Goal: Information Seeking & Learning: Learn about a topic

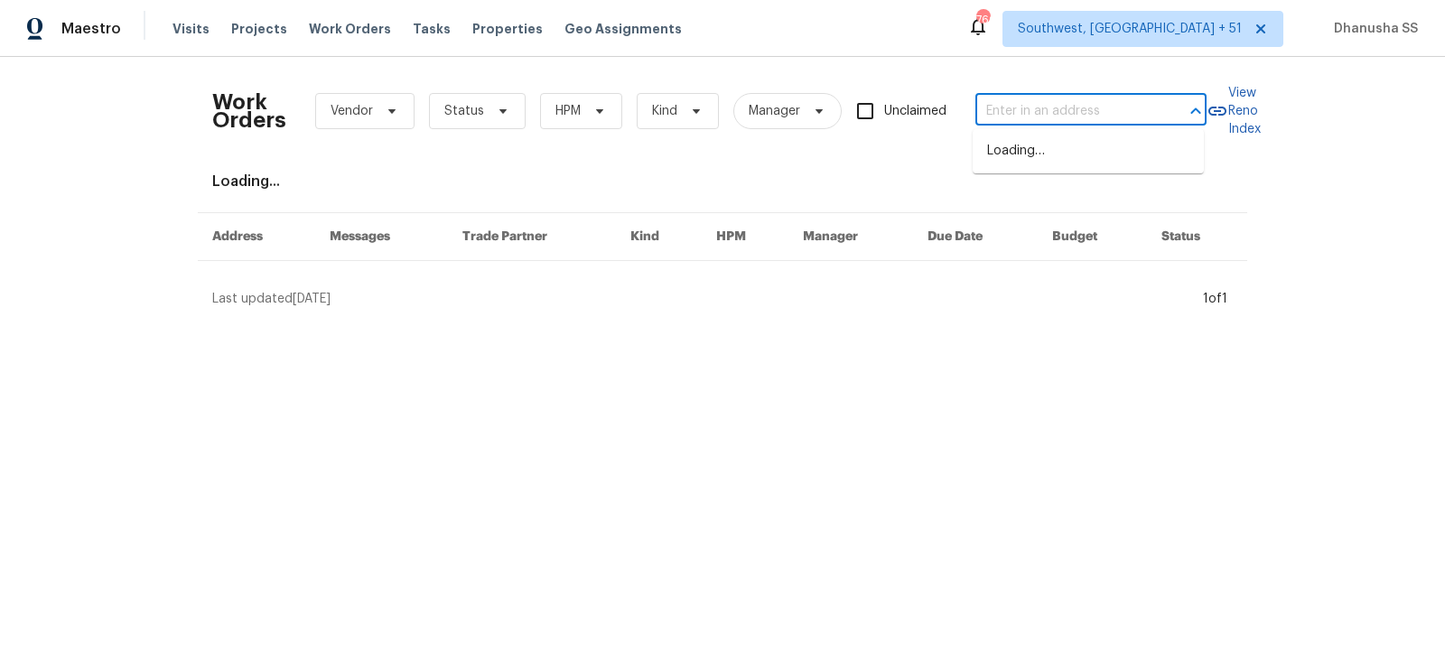
click at [1130, 116] on input "text" at bounding box center [1065, 112] width 181 height 28
type input "[STREET_ADDRESS][PERSON_NAME]"
click at [1106, 175] on li "[STREET_ADDRESS][PERSON_NAME]" at bounding box center [1088, 160] width 231 height 49
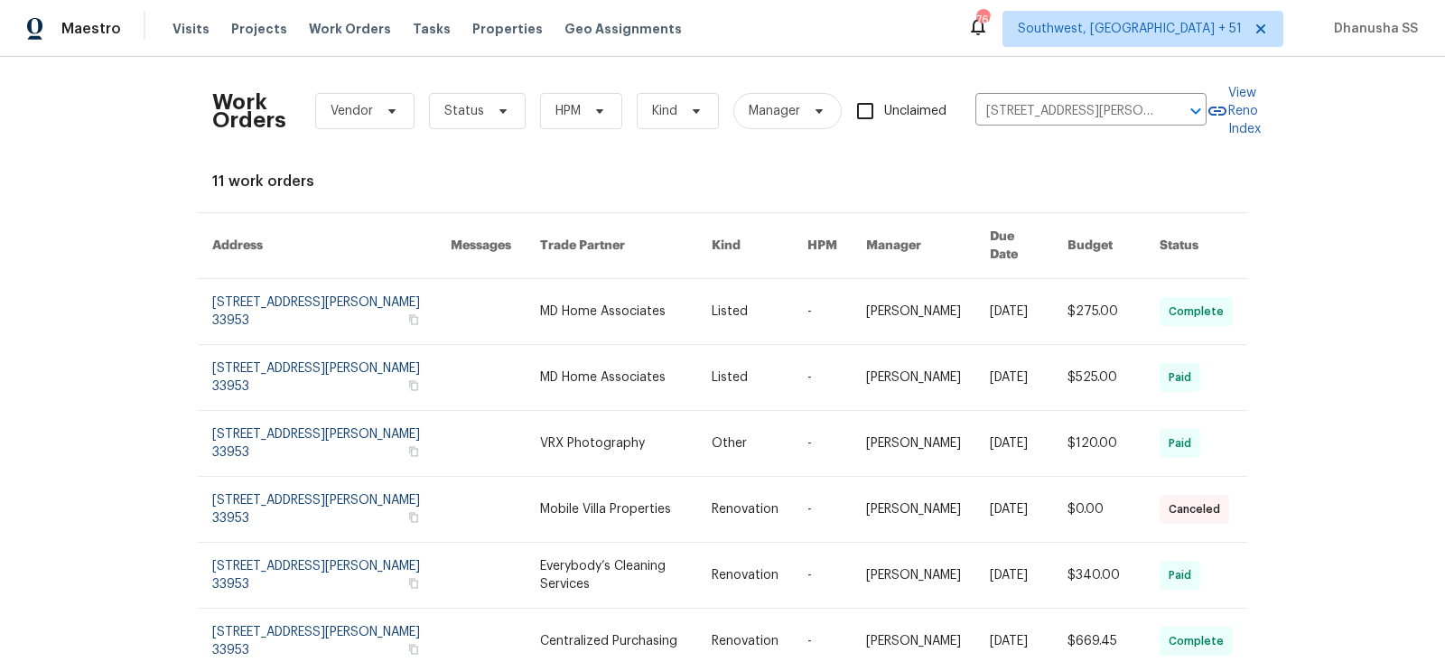
click at [637, 282] on link at bounding box center [626, 311] width 172 height 65
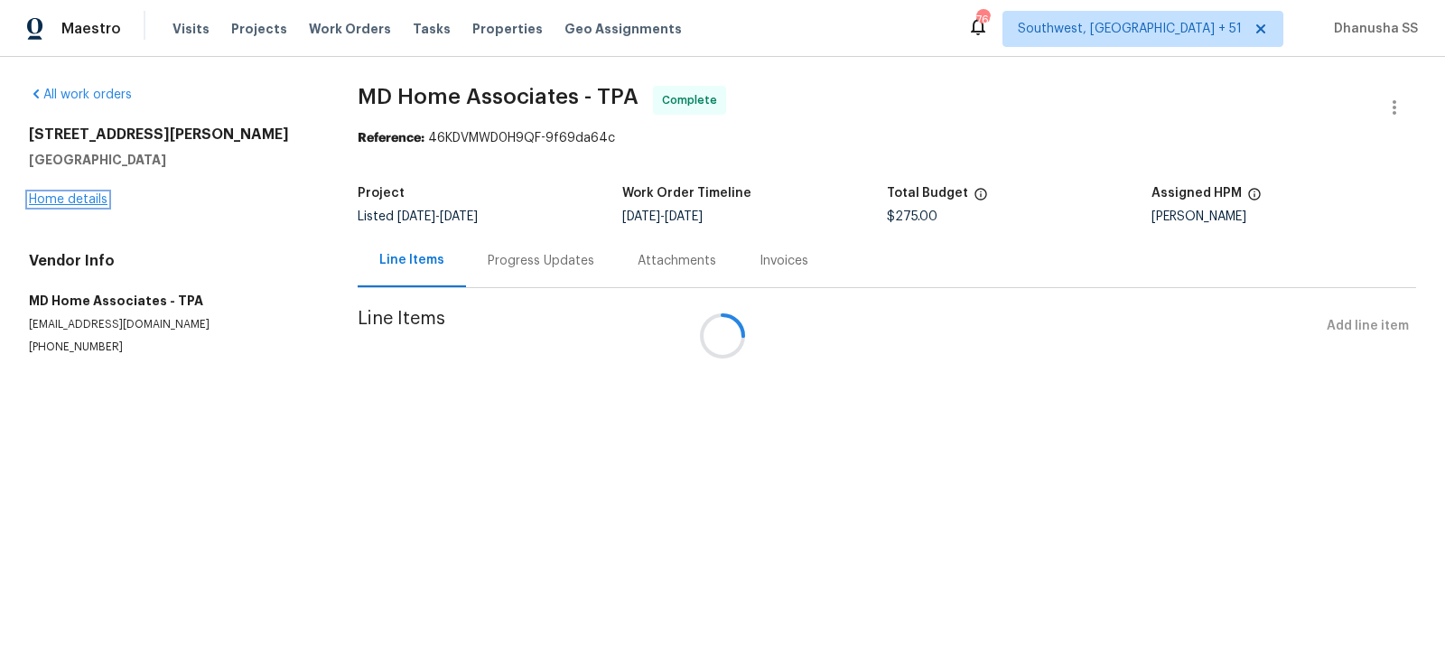
click at [67, 201] on link "Home details" at bounding box center [68, 199] width 79 height 13
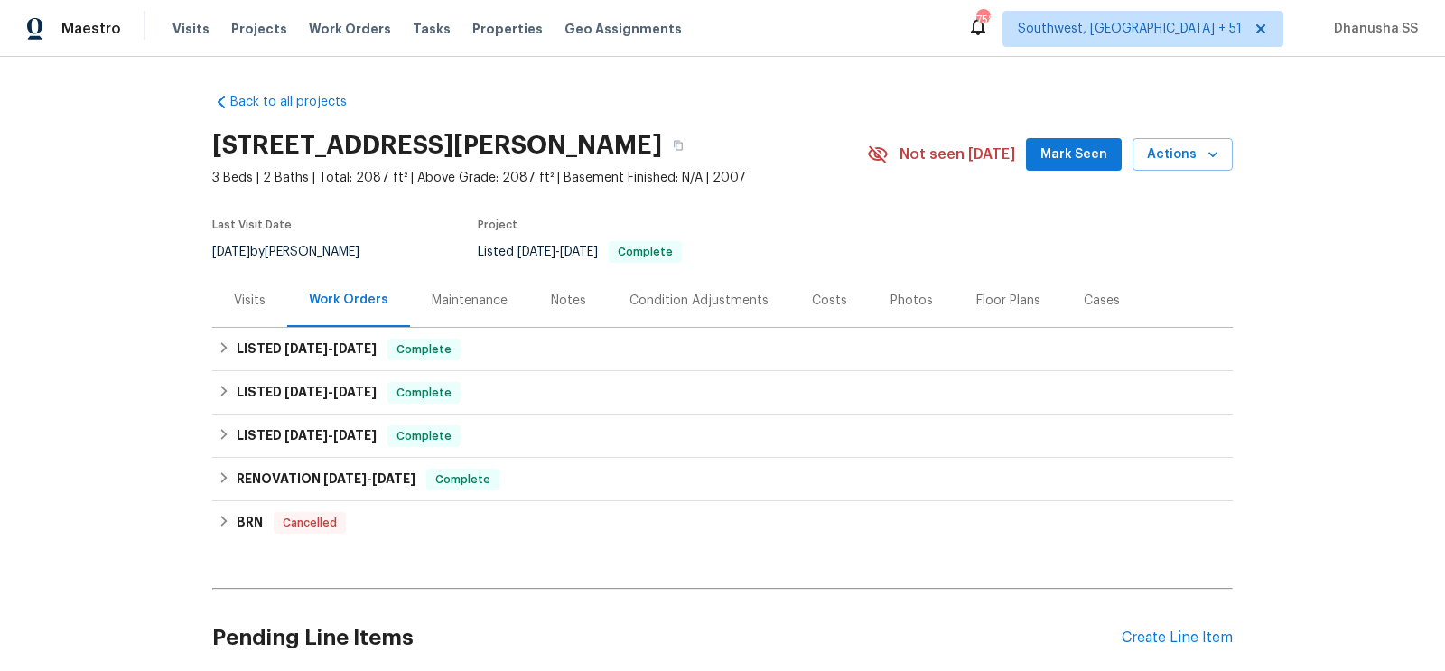
scroll to position [92, 0]
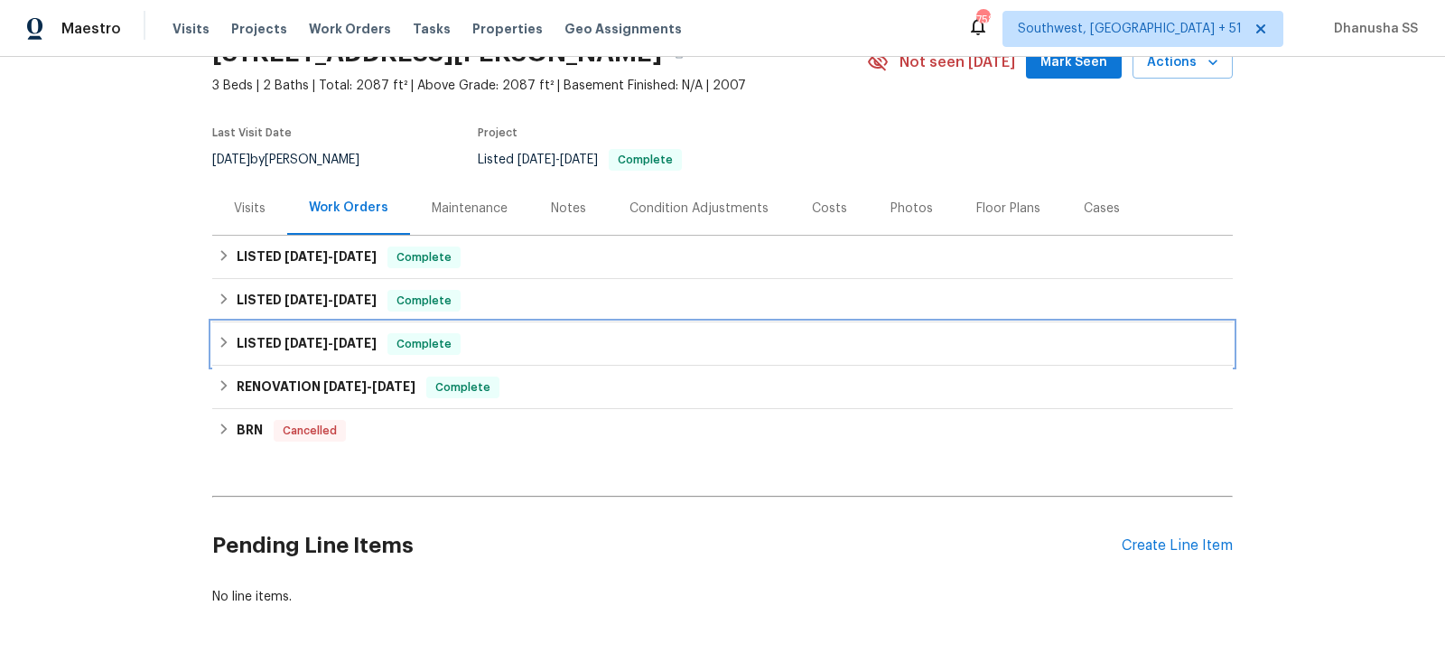
click at [498, 334] on div "LISTED [DATE] - [DATE] Complete" at bounding box center [723, 344] width 1010 height 22
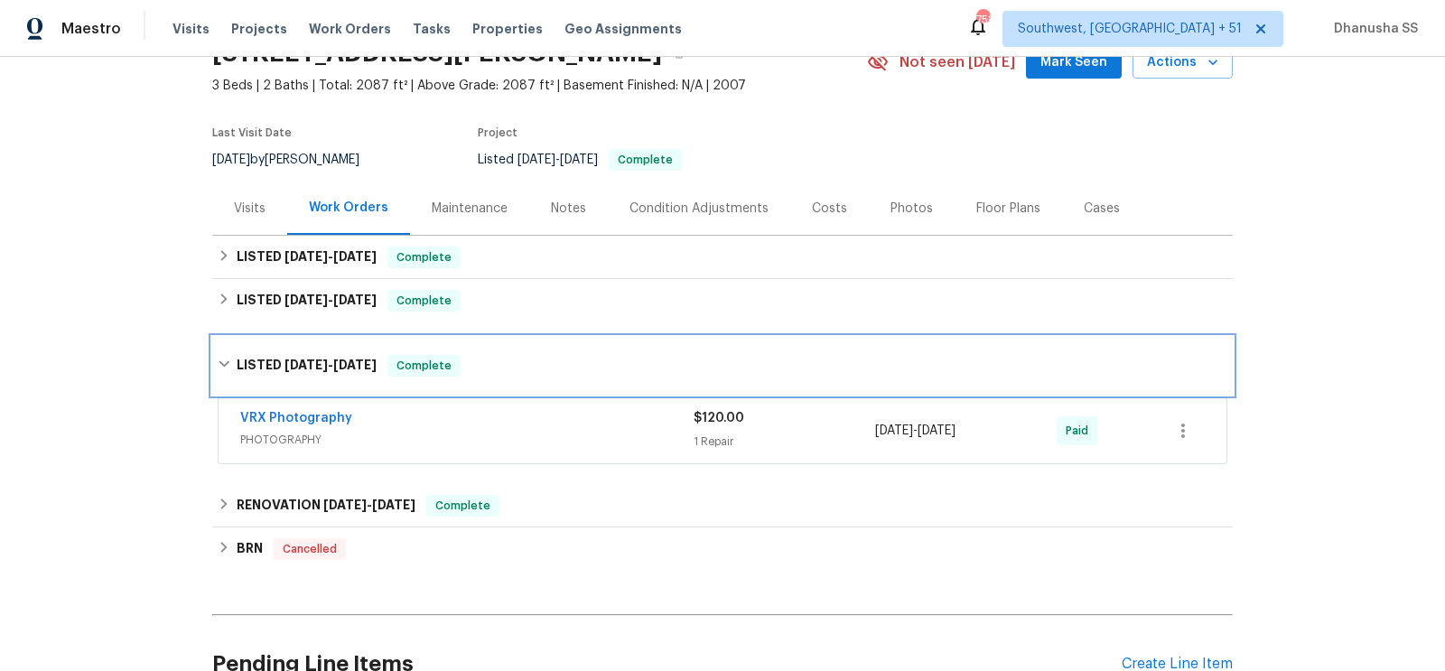
scroll to position [265, 0]
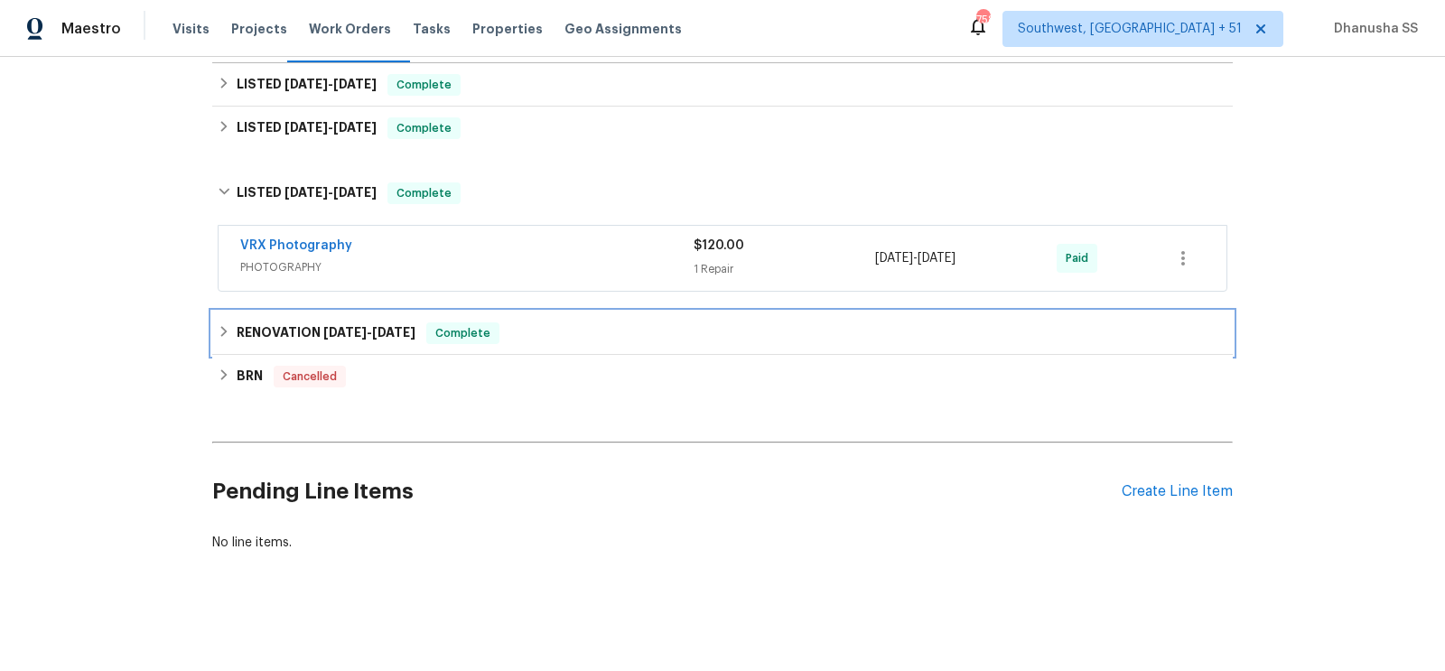
click at [533, 313] on div "RENOVATION [DATE] - [DATE] Complete" at bounding box center [722, 333] width 1020 height 43
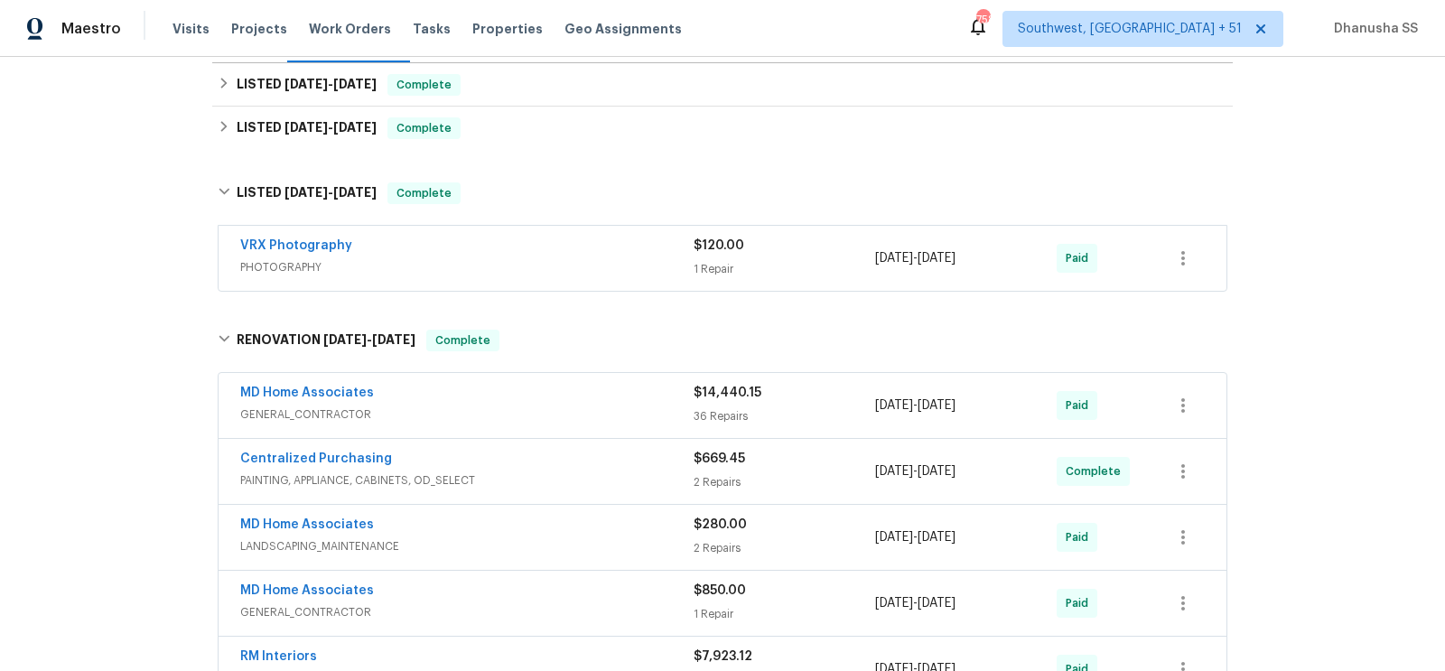
click at [576, 413] on span "GENERAL_CONTRACTOR" at bounding box center [466, 414] width 453 height 18
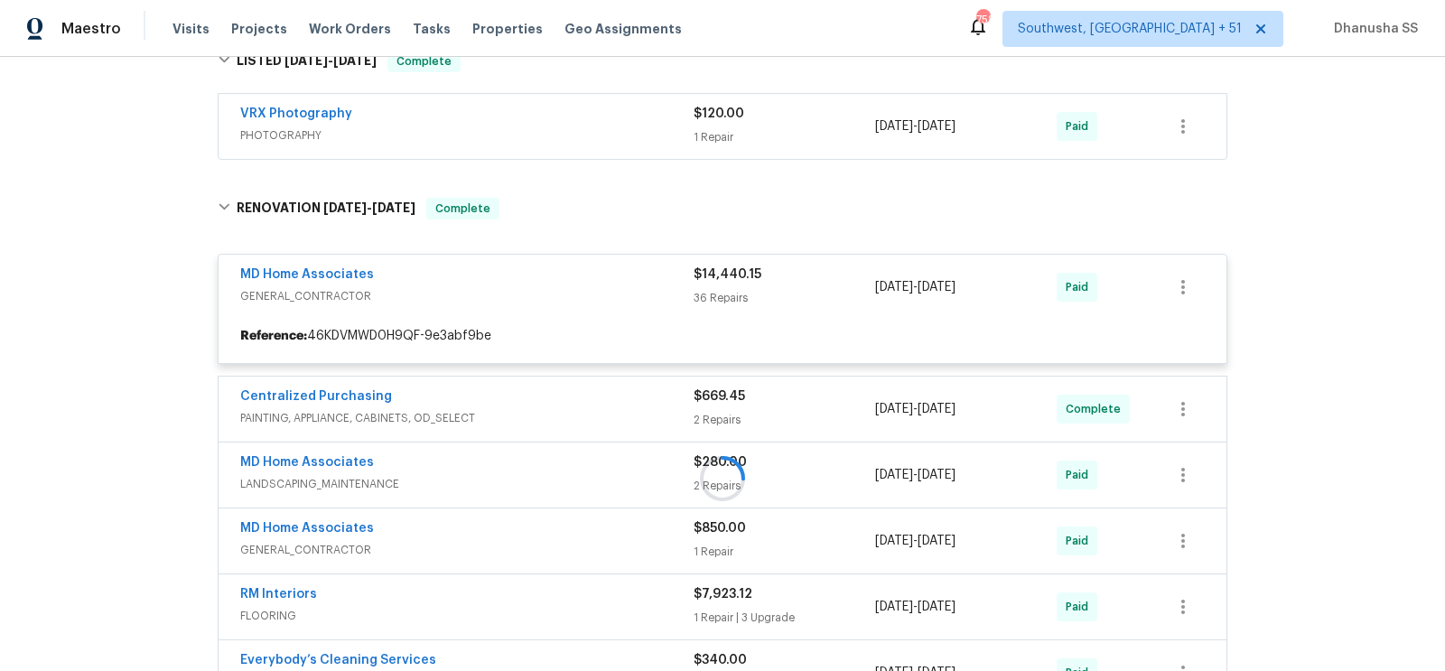
scroll to position [308, 0]
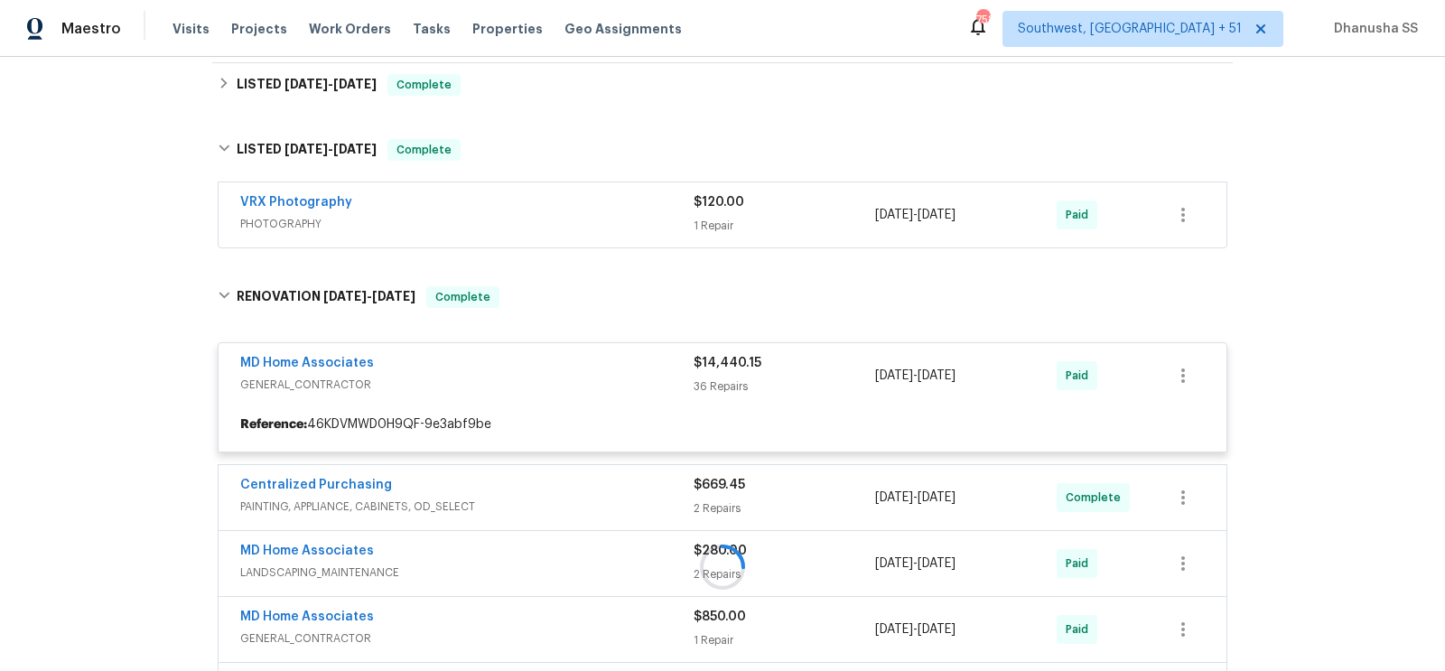
click at [581, 202] on div "VRX Photography" at bounding box center [466, 204] width 453 height 22
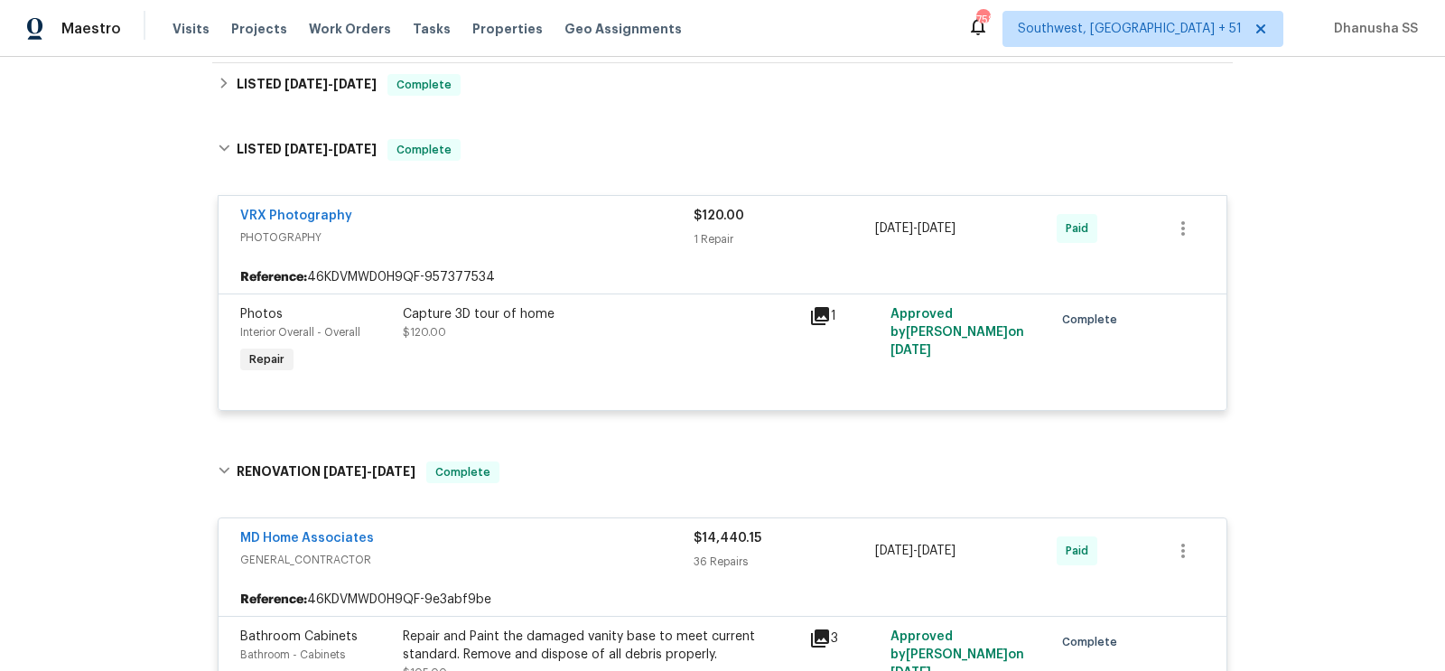
scroll to position [147, 0]
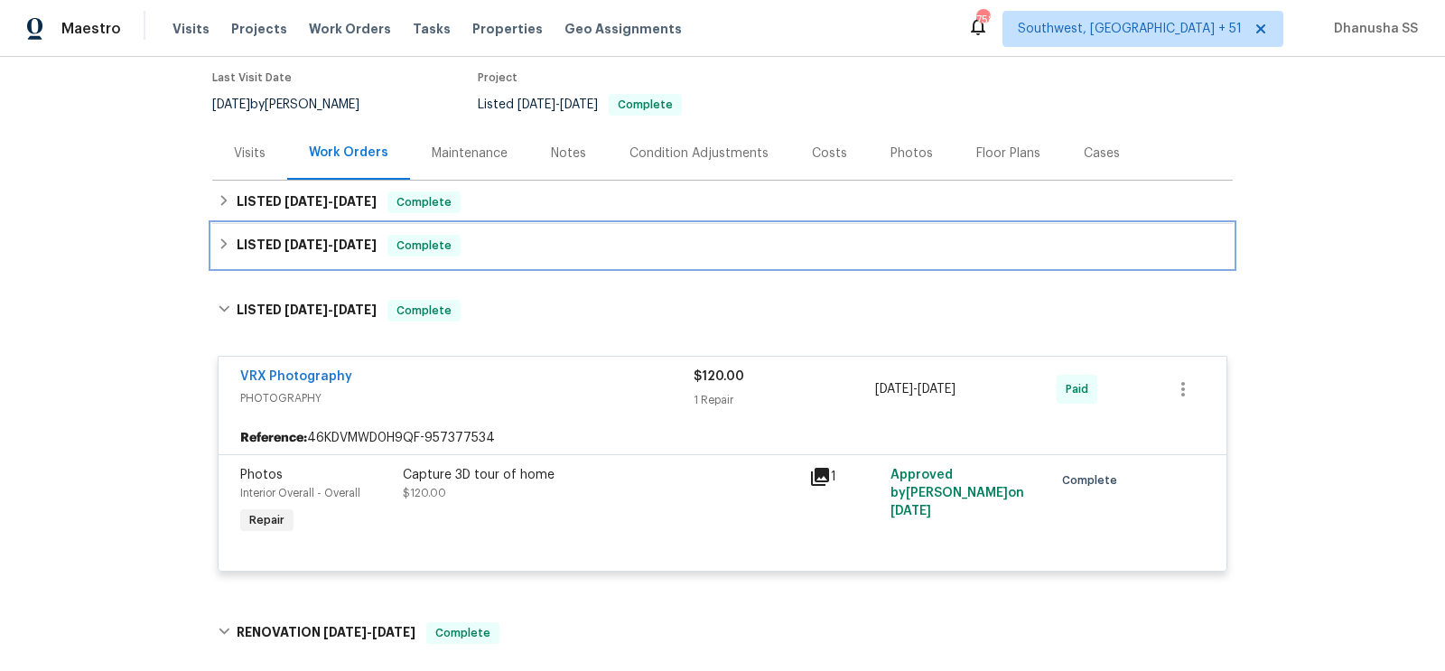
click at [551, 244] on div "LISTED [DATE] - [DATE] Complete" at bounding box center [723, 246] width 1010 height 22
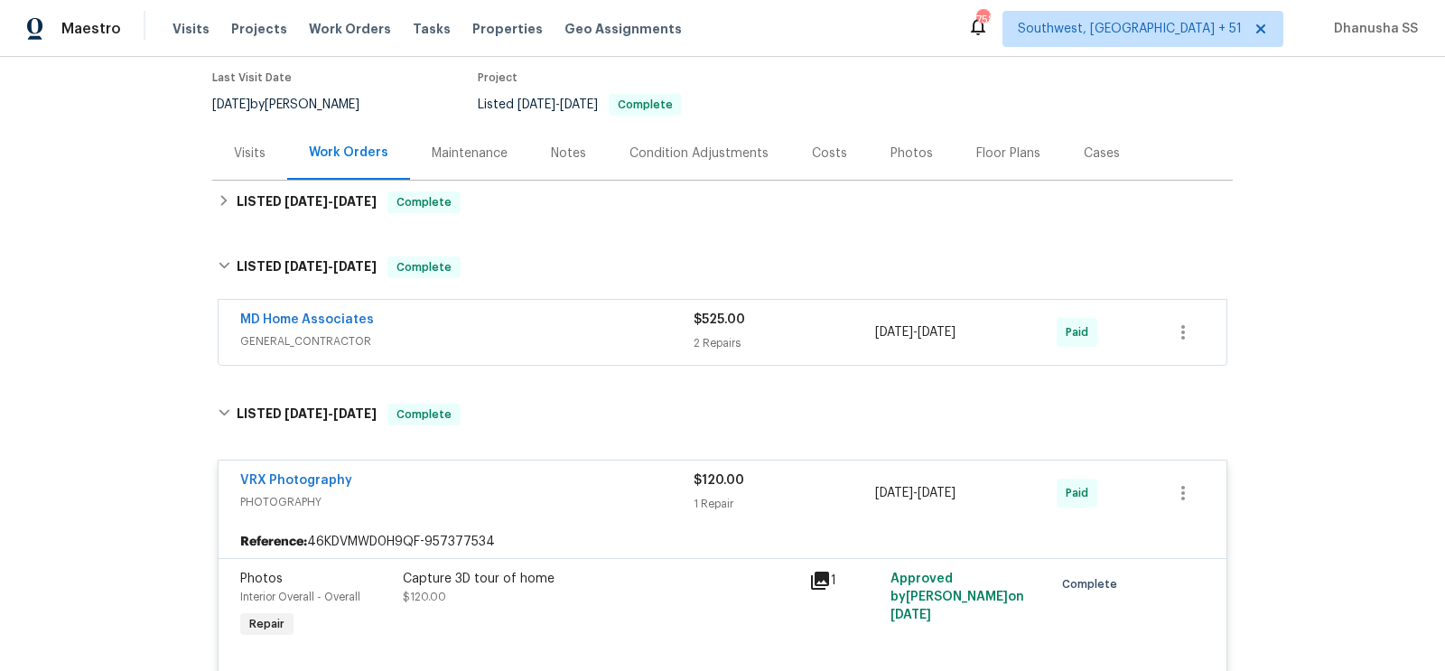
click at [616, 355] on div "MD Home Associates GENERAL_CONTRACTOR $525.00 2 Repairs [DATE] - [DATE] Paid" at bounding box center [723, 332] width 1008 height 65
click at [612, 344] on span "GENERAL_CONTRACTOR" at bounding box center [466, 341] width 453 height 18
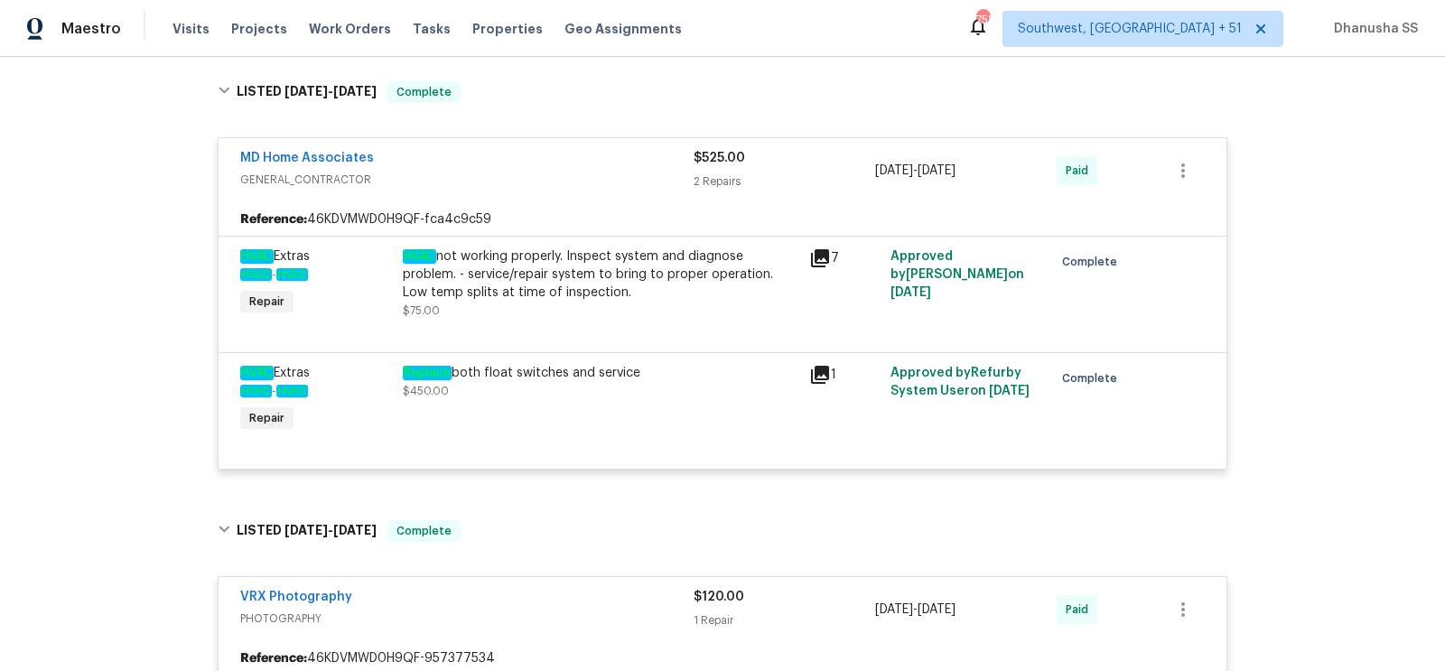
scroll to position [116, 0]
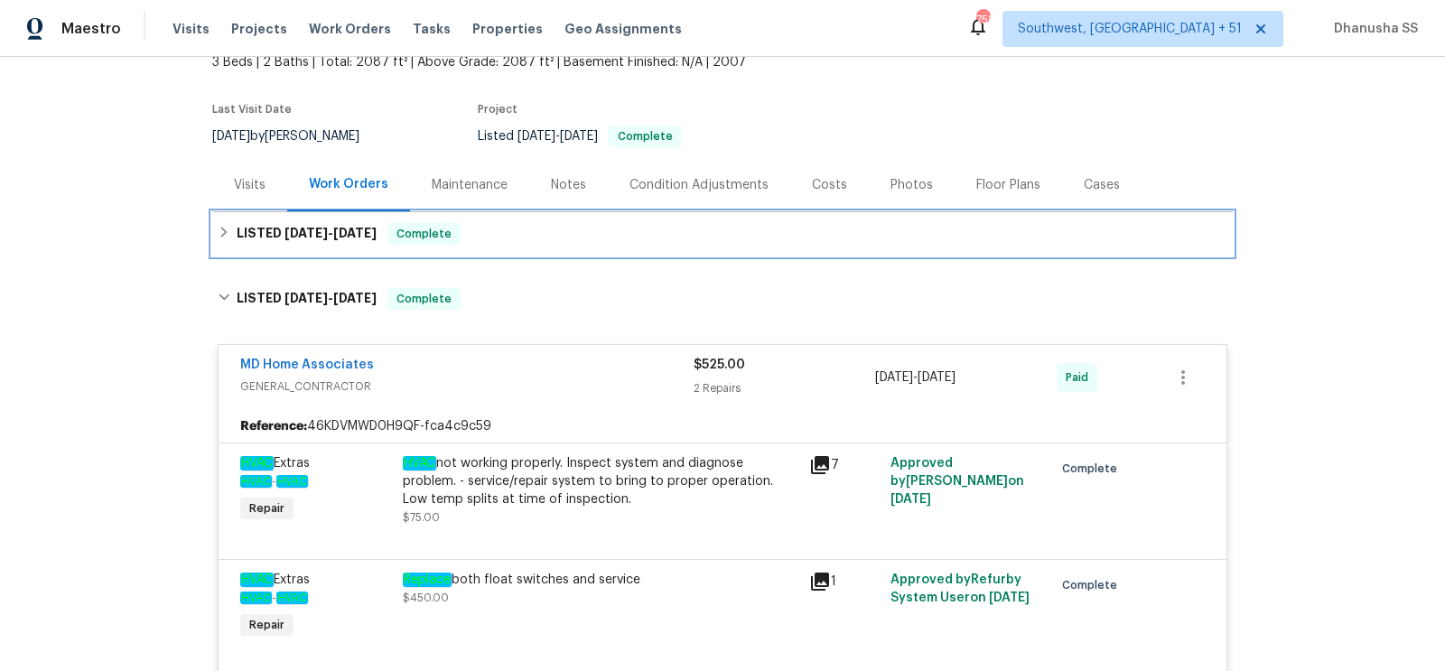
click at [531, 238] on div "LISTED [DATE] - [DATE] Complete" at bounding box center [723, 234] width 1010 height 22
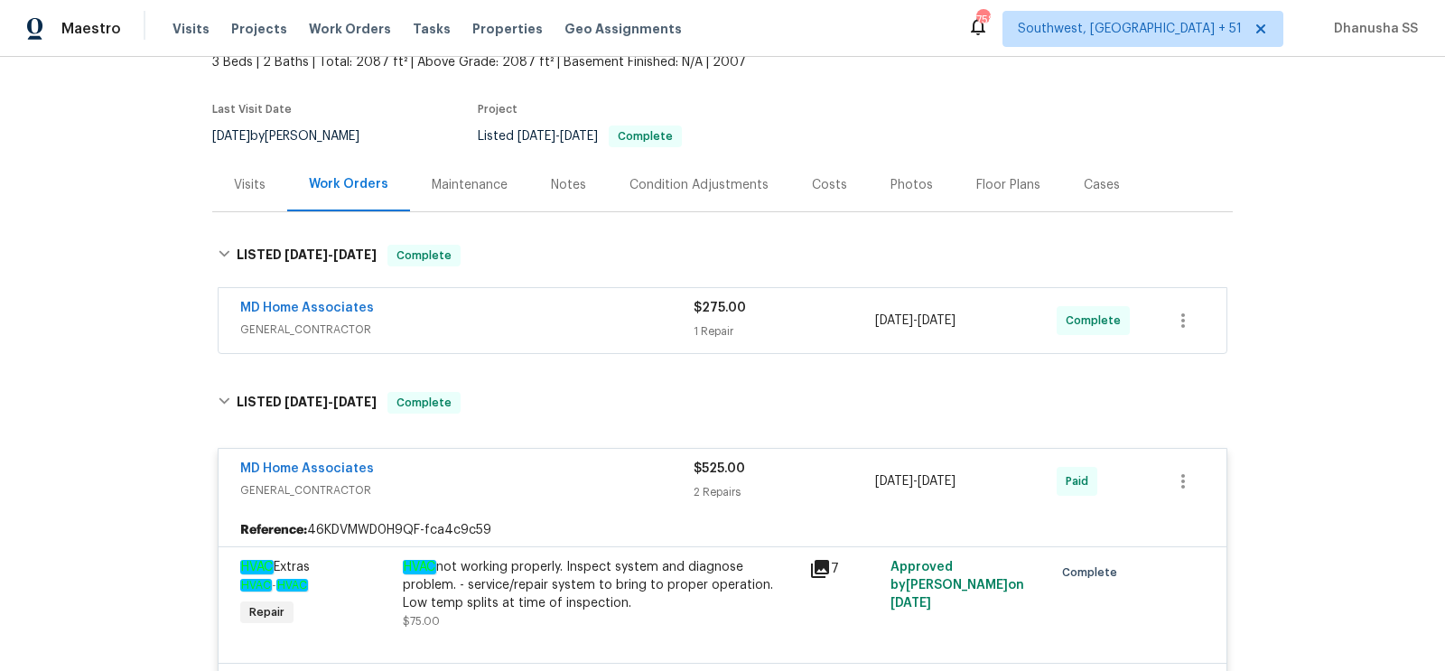
click at [579, 305] on div "MD Home Associates" at bounding box center [466, 310] width 453 height 22
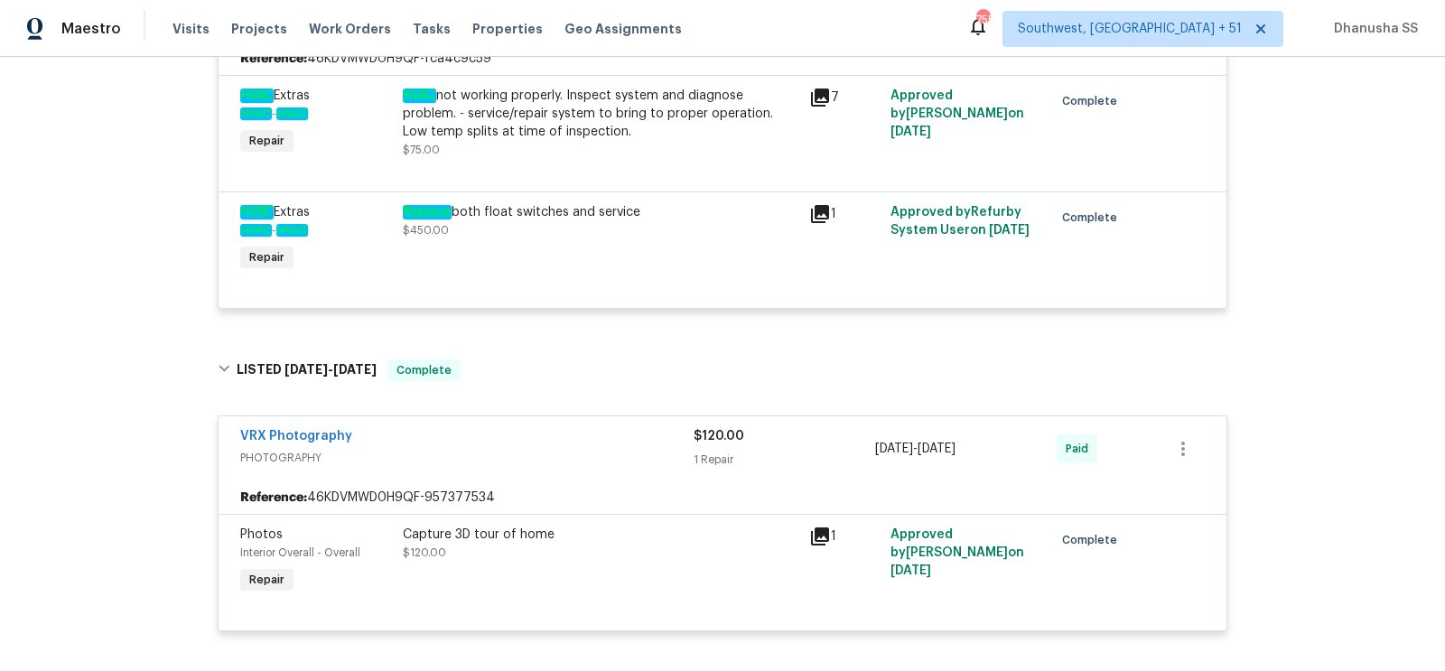
scroll to position [0, 0]
